Goal: Task Accomplishment & Management: Use online tool/utility

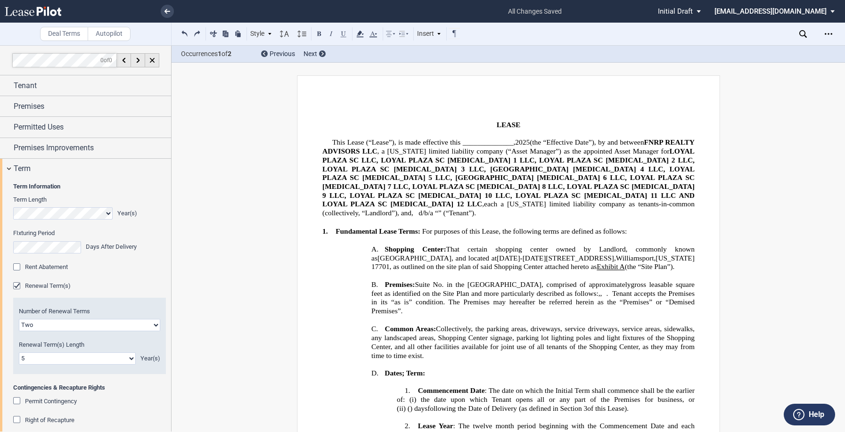
select select "2"
select select "number:5"
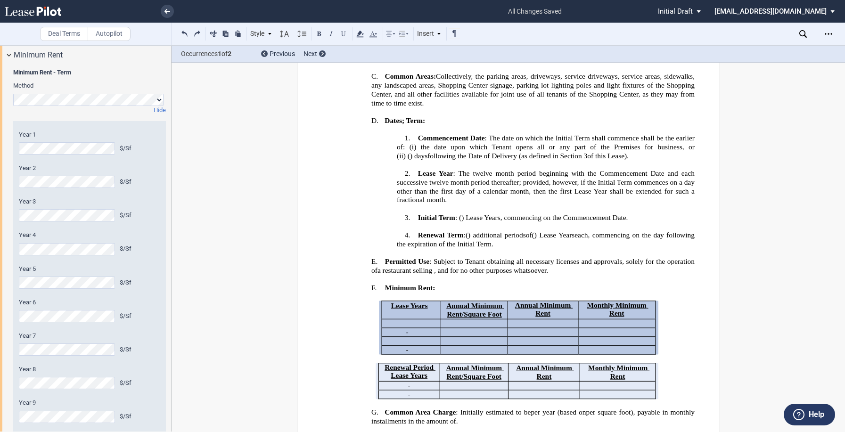
click at [484, 187] on p "2. Lease Year : The twelve month period beginning with the Commencement Date an…" at bounding box center [546, 187] width 298 height 36
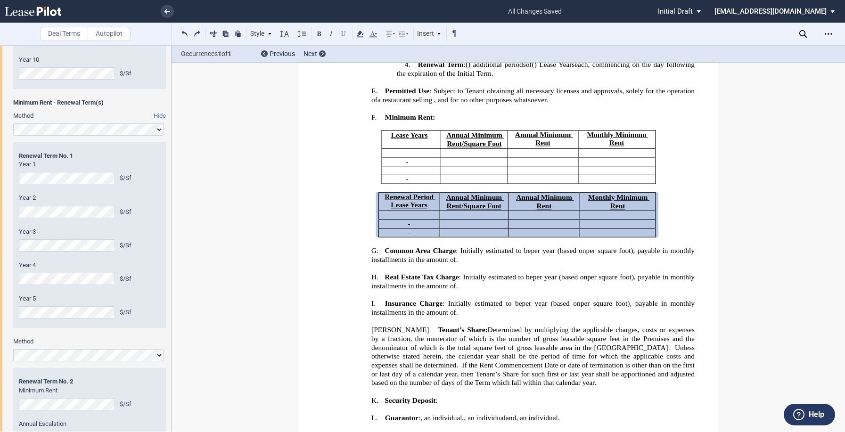
scroll to position [942, 0]
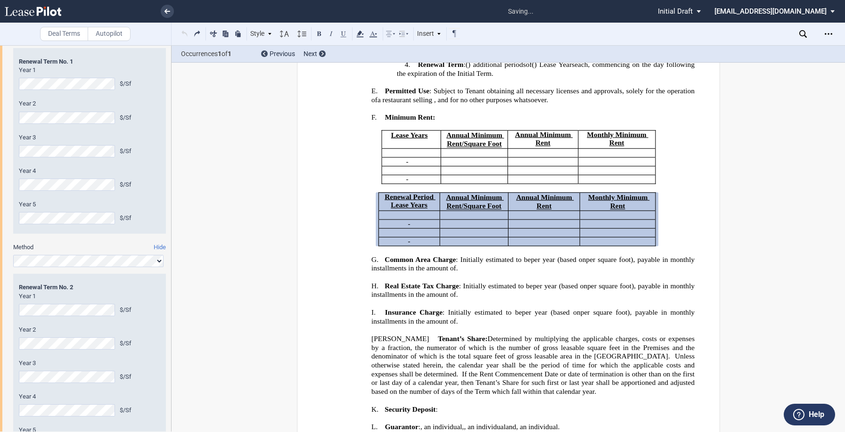
click at [70, 323] on div "Year 1 $/Sf Year 2 $/Sf Year 3 $/Sf Year 4 $/Sf Year 5 $/Sf" at bounding box center [89, 371] width 141 height 158
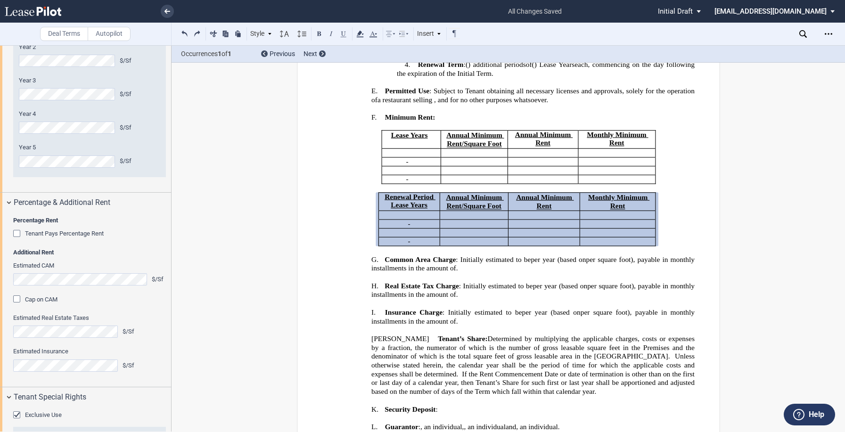
scroll to position [1319, 0]
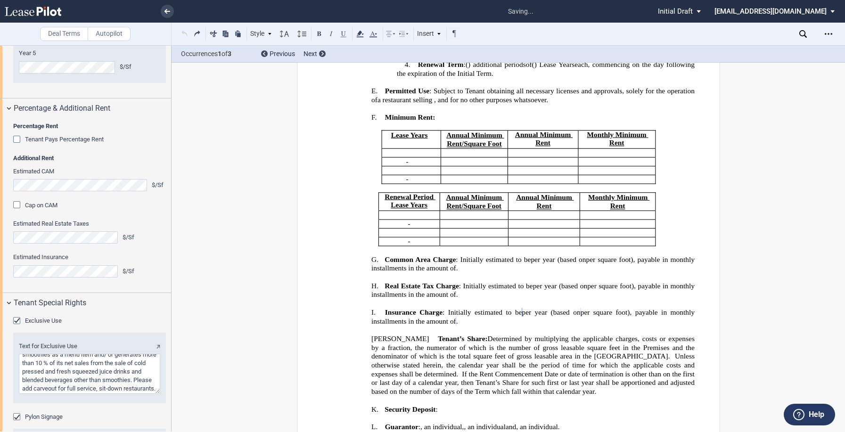
click at [164, 239] on div "Percentage Rent Tenant Pays Percentage Rent Amount % Additional Rent Estimated …" at bounding box center [85, 206] width 171 height 174
click at [9, 107] on div "Percentage & Additional Rent" at bounding box center [85, 108] width 171 height 20
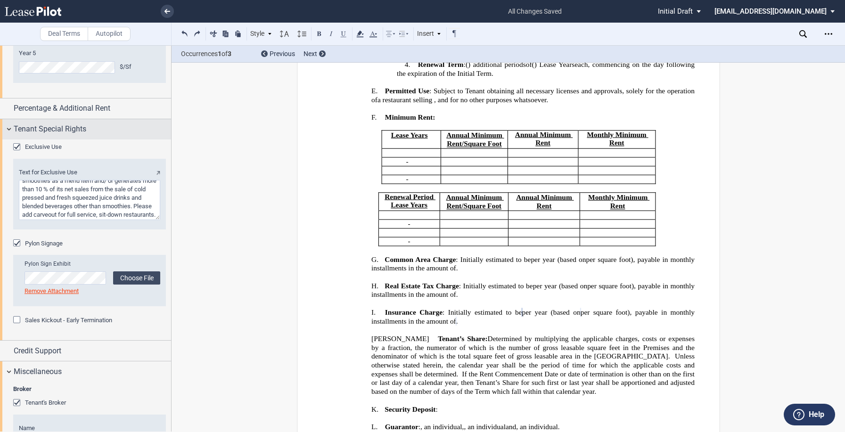
click at [7, 127] on div "Tenant Special Rights" at bounding box center [85, 129] width 171 height 20
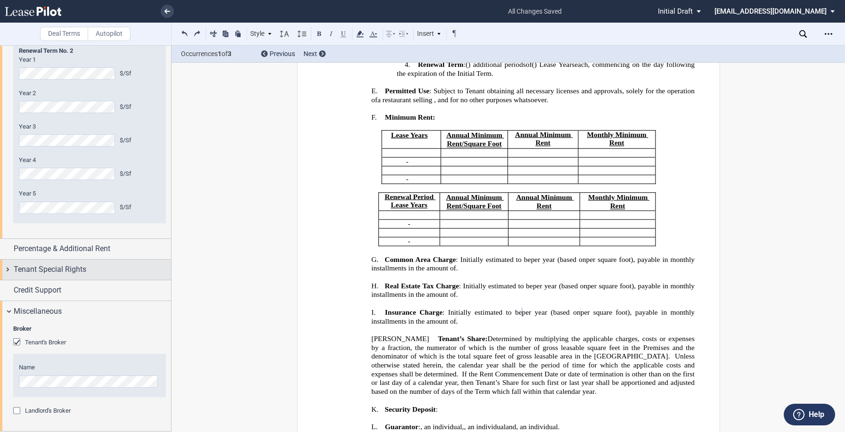
scroll to position [1179, 0]
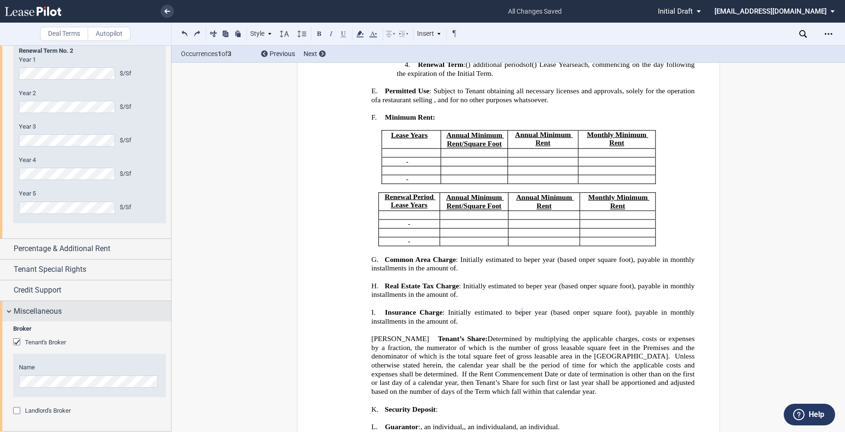
click at [8, 311] on div "Miscellaneous" at bounding box center [85, 311] width 171 height 20
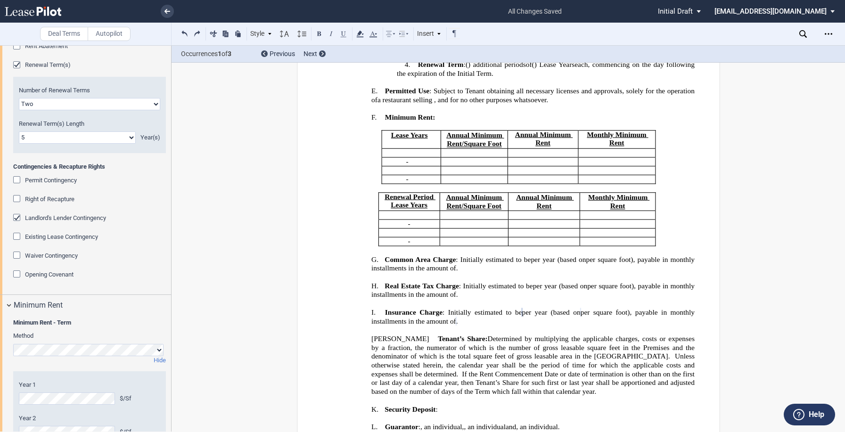
scroll to position [268, 0]
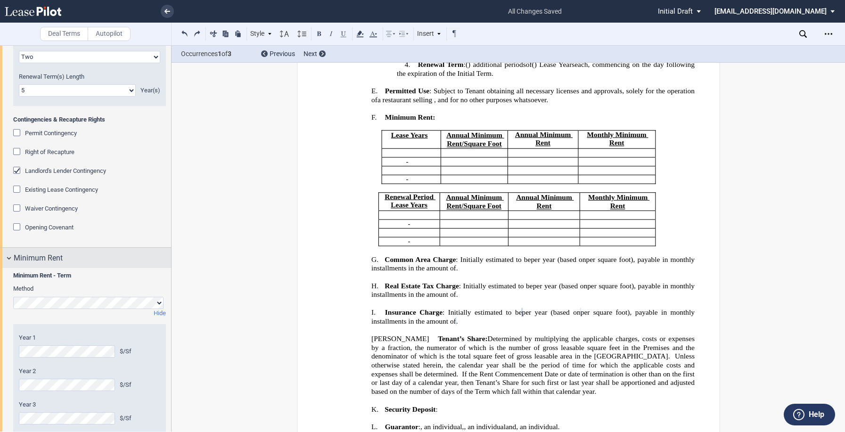
click at [9, 257] on div "Minimum Rent" at bounding box center [85, 258] width 171 height 20
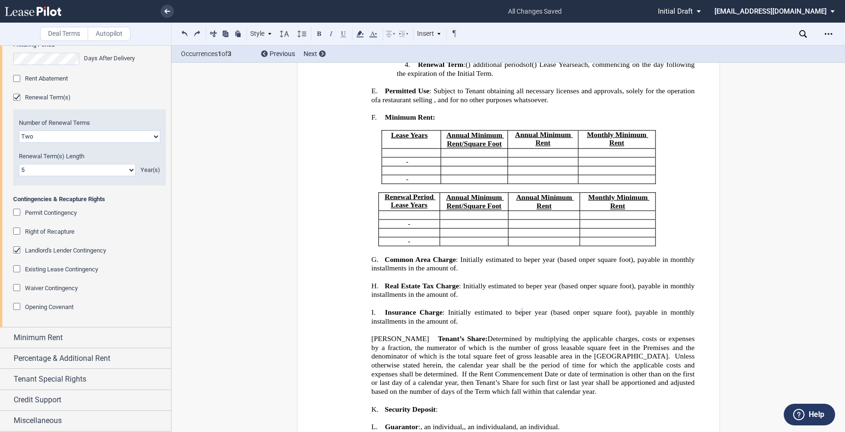
scroll to position [94, 0]
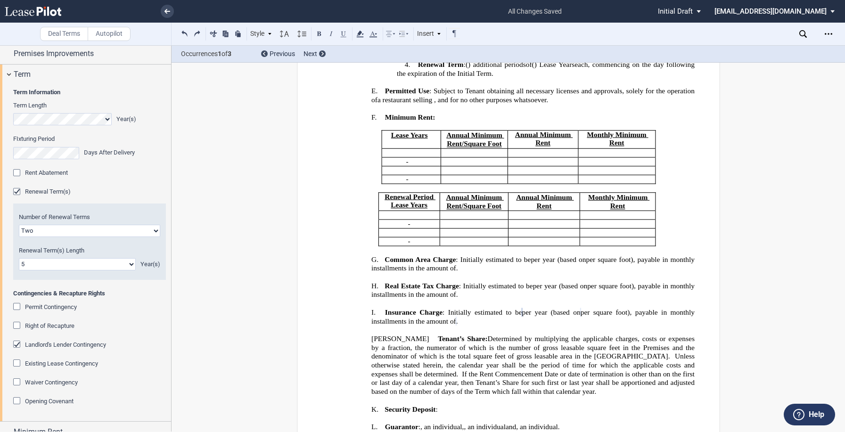
click at [16, 380] on div "Waiver Contingency" at bounding box center [17, 382] width 9 height 9
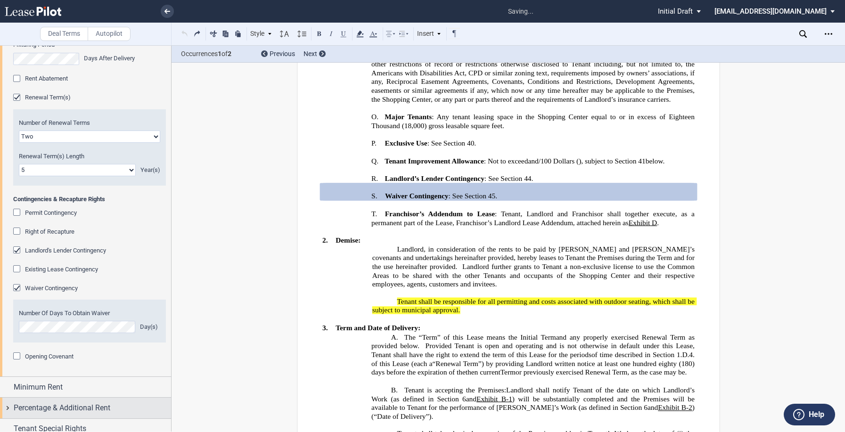
scroll to position [238, 0]
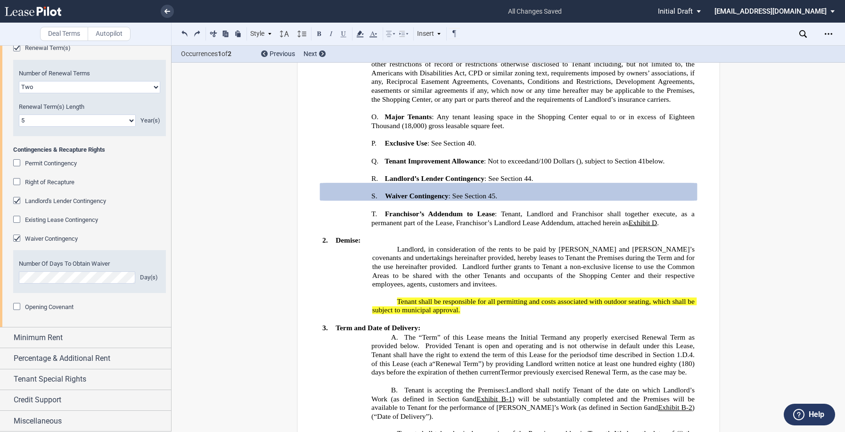
click at [17, 164] on div "Permit Contingency" at bounding box center [17, 163] width 9 height 9
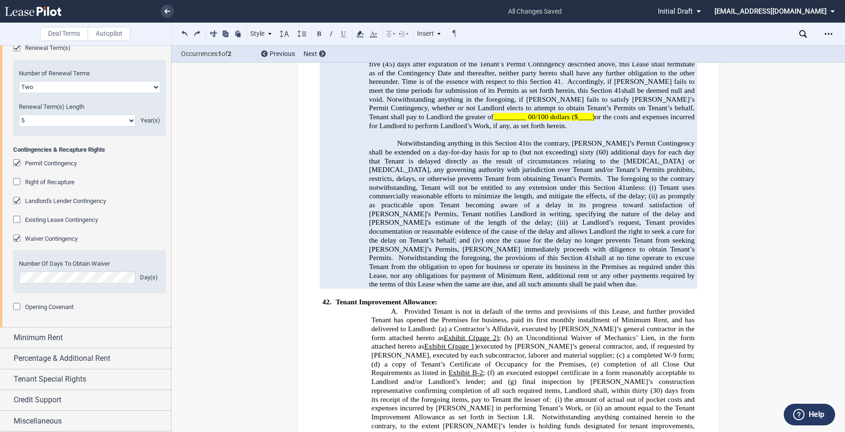
scroll to position [10460, 0]
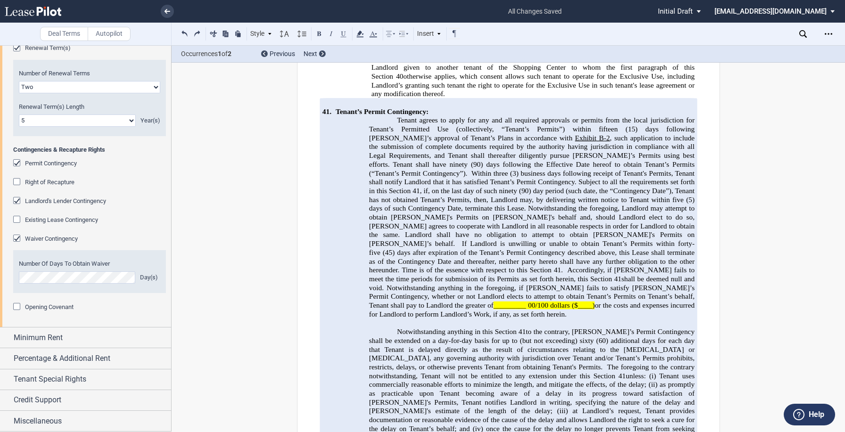
click at [16, 164] on div "Permit Contingency" at bounding box center [17, 163] width 9 height 9
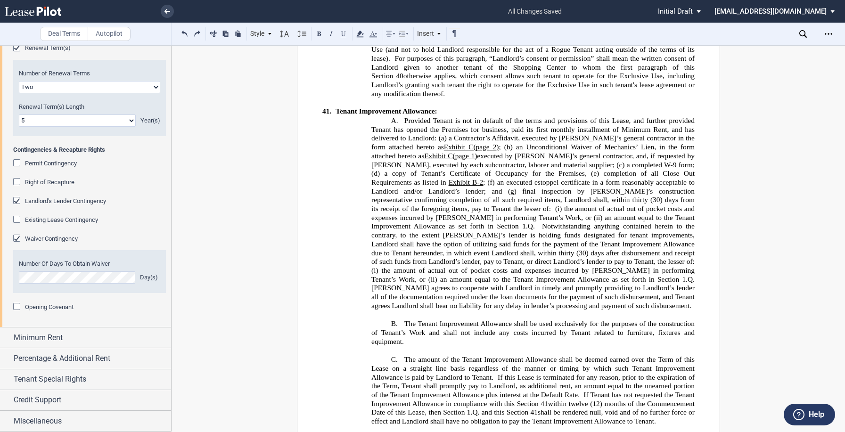
scroll to position [10443, 0]
click at [503, 221] on span "the amount of actual out of pocket costs and expenses incurred by [PERSON_NAME]…" at bounding box center [533, 213] width 325 height 16
click at [359, 297] on div "!!SET_LEVEL_0!! !!LEASE_LEVEL_1!! 41. Tenant Improvement Allowance: !!SET_LEVEL…" at bounding box center [508, 261] width 372 height 327
click at [830, 32] on icon "Open Lease options menu" at bounding box center [829, 34] width 8 height 8
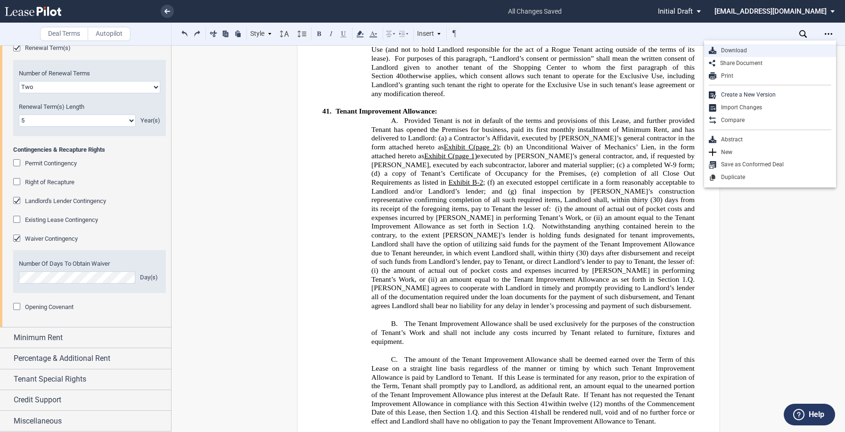
click at [738, 49] on div "Download" at bounding box center [773, 51] width 115 height 8
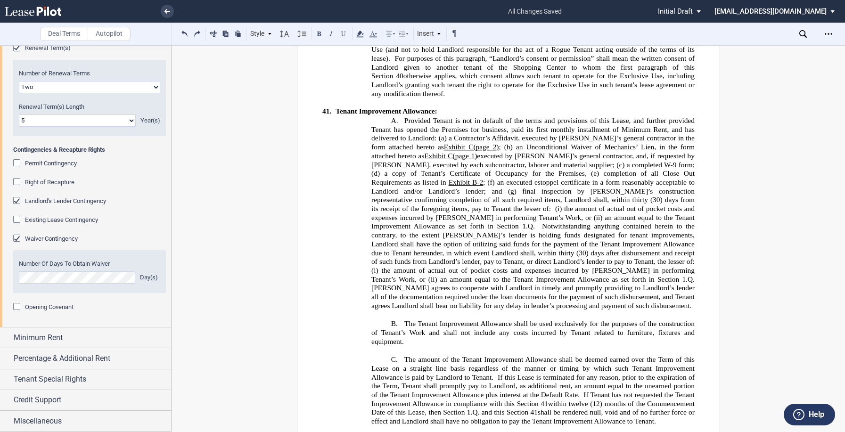
click at [519, 98] on span "Notwithstanding any contrary provision of this Lease, if any other tenant of th…" at bounding box center [533, 27] width 325 height 141
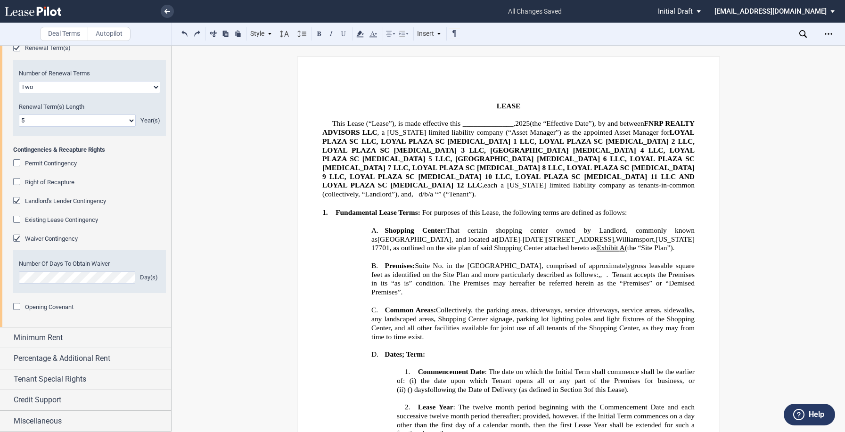
scroll to position [0, 0]
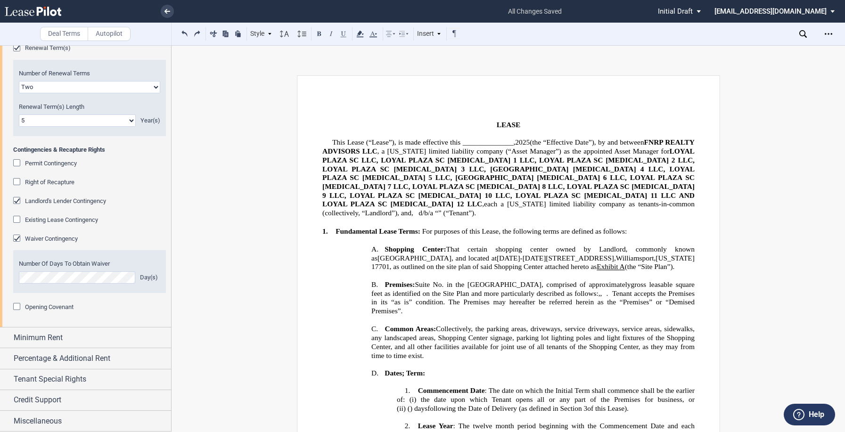
click at [554, 217] on p "﻿" at bounding box center [508, 221] width 372 height 9
click at [16, 164] on div "Permit Contingency" at bounding box center [17, 163] width 9 height 9
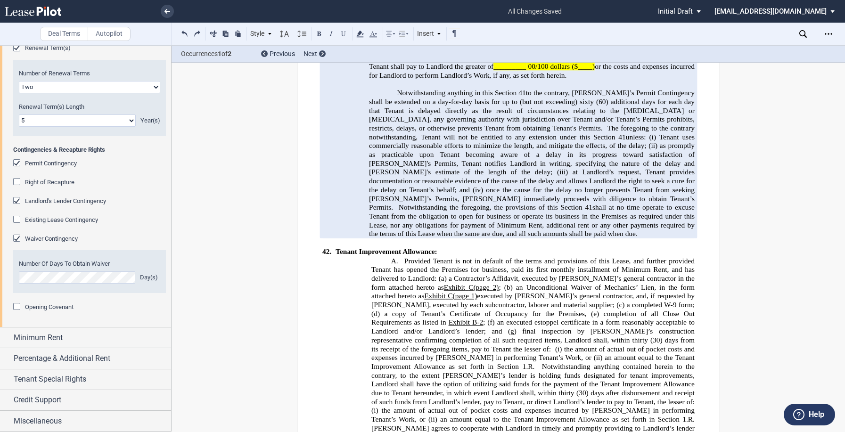
scroll to position [10464, 0]
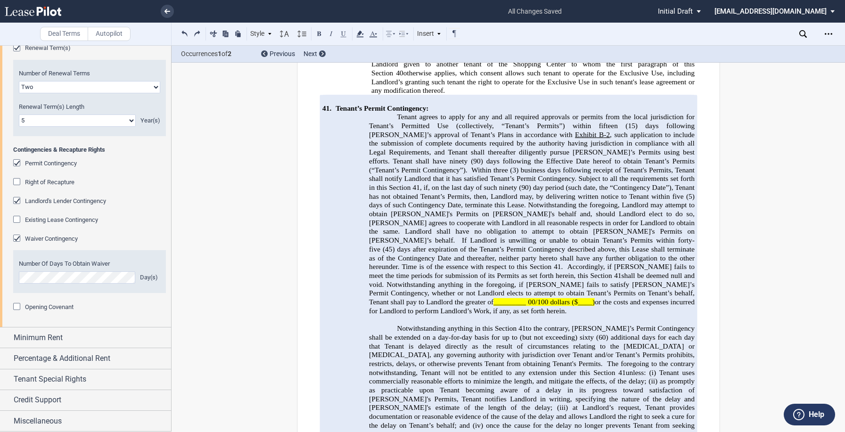
click at [470, 192] on span "(3) business days following receipt of Tenant's Permits, Tenant shall notify La…" at bounding box center [532, 178] width 327 height 25
click at [16, 183] on div "Right of Recapture" at bounding box center [17, 182] width 9 height 9
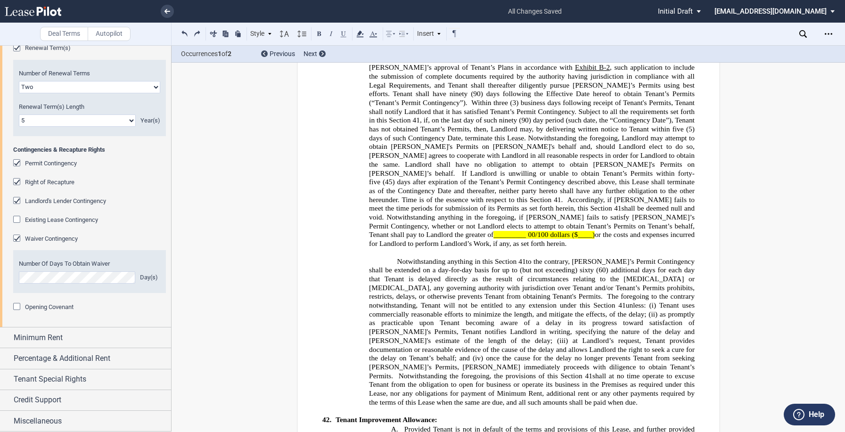
scroll to position [10408, 0]
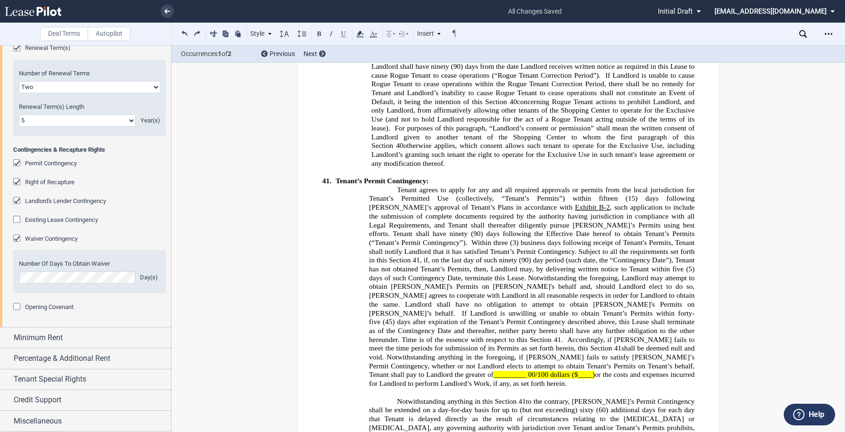
drag, startPoint x: 588, startPoint y: 376, endPoint x: 387, endPoint y: 237, distance: 244.5
click at [387, 237] on div "!!SET_LEVEL_0!! !!LEASE_LEVEL_1!! 41. Tenant’s Permit Contingency: Tenant agree…" at bounding box center [508, 357] width 372 height 379
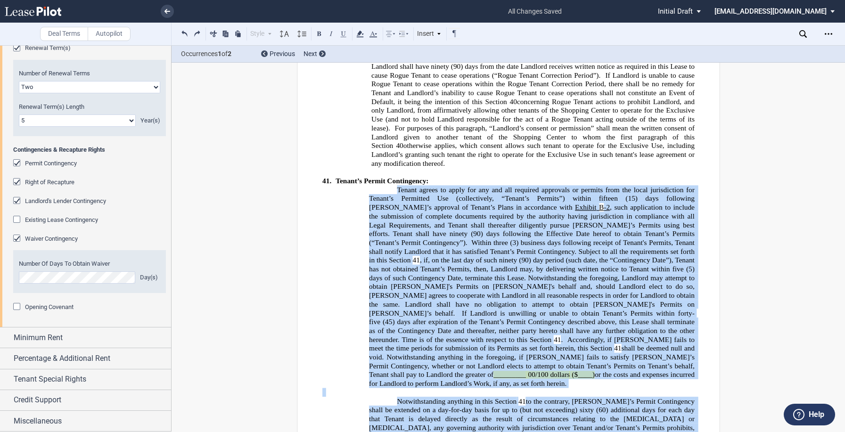
click at [20, 181] on div "Right of Recapture" at bounding box center [17, 182] width 9 height 9
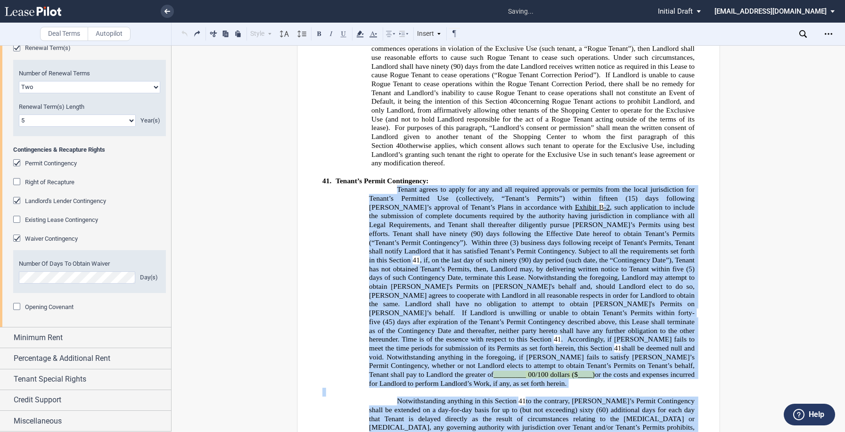
scroll to position [10391, 0]
click at [19, 162] on div "Permit Contingency" at bounding box center [17, 163] width 9 height 9
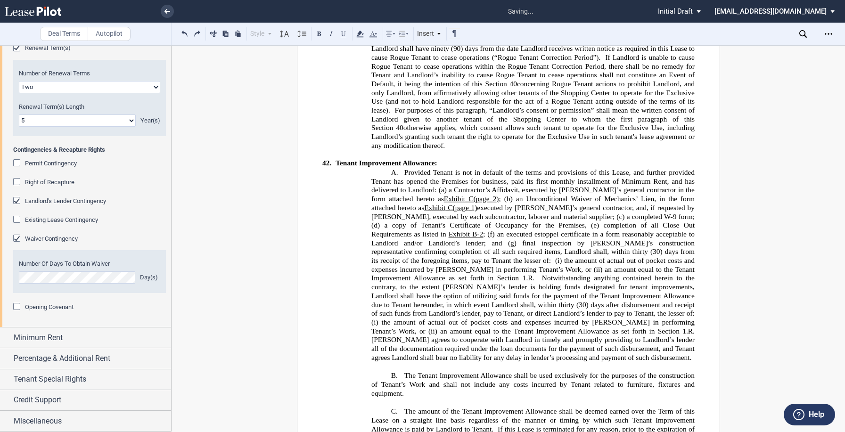
scroll to position [10373, 0]
